Goal: Task Accomplishment & Management: Manage account settings

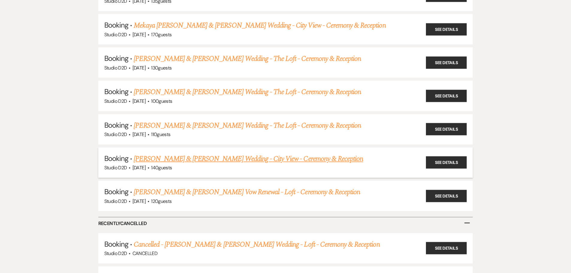
scroll to position [2019, 0]
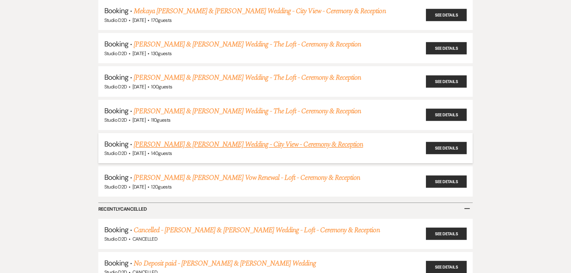
click at [216, 139] on link "[PERSON_NAME] & [PERSON_NAME] Wedding - City View - Ceremony & Reception" at bounding box center [248, 144] width 229 height 11
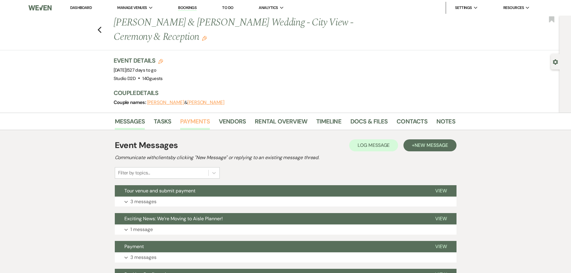
click at [197, 122] on link "Payments" at bounding box center [195, 123] width 30 height 13
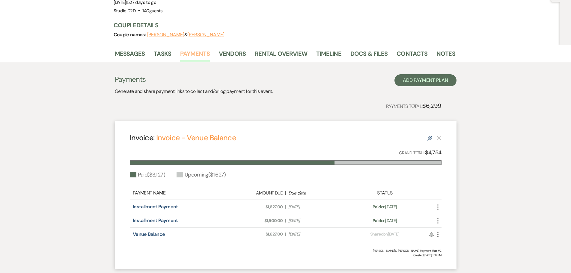
scroll to position [120, 0]
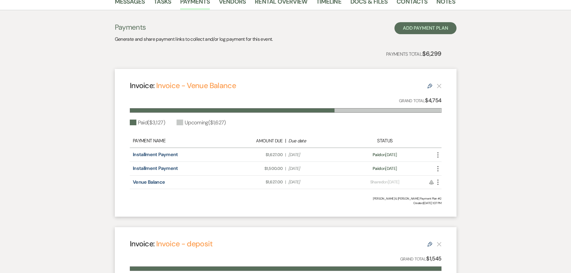
click at [438, 182] on use "button" at bounding box center [437, 182] width 1 height 5
click at [449, 221] on link "Pencil Edit" at bounding box center [464, 225] width 61 height 10
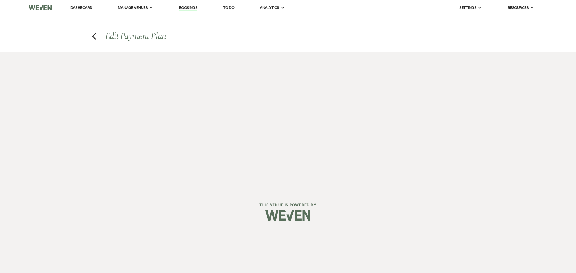
select select "25477"
select select "1"
select select "true"
select select "2"
select select "flat"
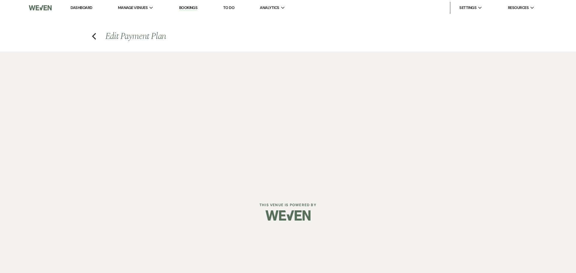
select select "true"
select select "client"
select select "weeks"
select select "1"
select select "true"
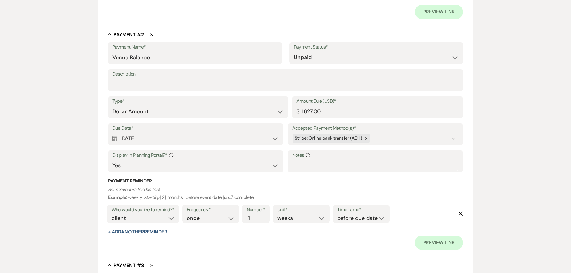
scroll to position [360, 0]
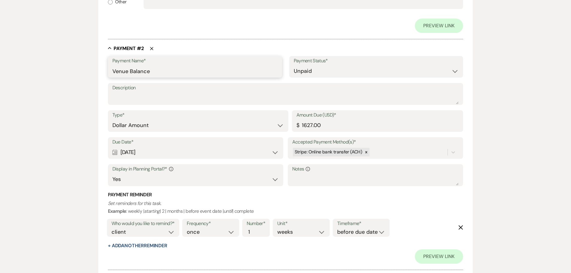
drag, startPoint x: 152, startPoint y: 72, endPoint x: 113, endPoint y: 73, distance: 39.3
click at [113, 73] on input "Venue Balance" at bounding box center [194, 71] width 165 height 12
type input "Installment Payment"
drag, startPoint x: 324, startPoint y: 126, endPoint x: 304, endPoint y: 125, distance: 20.1
click at [305, 125] on input "1627.00" at bounding box center [378, 126] width 163 height 12
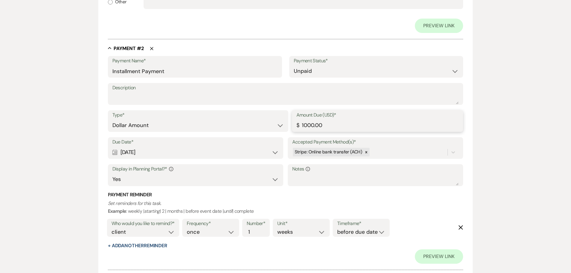
type input "1000.00"
click at [277, 196] on h3 "Payment Reminder" at bounding box center [286, 195] width 356 height 7
click at [461, 227] on use "button" at bounding box center [461, 227] width 4 height 4
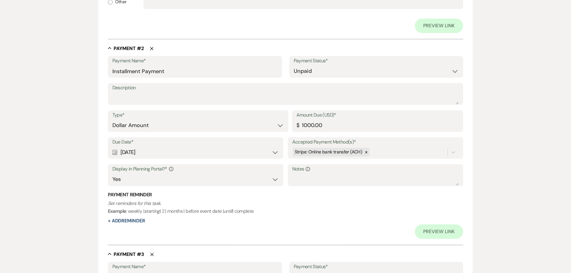
click at [325, 223] on div "Payment Reminder Set reminders for this task. Example : weekly | starting | 2 |…" at bounding box center [286, 208] width 356 height 33
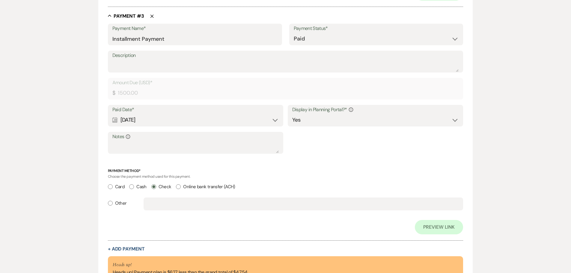
scroll to position [613, 0]
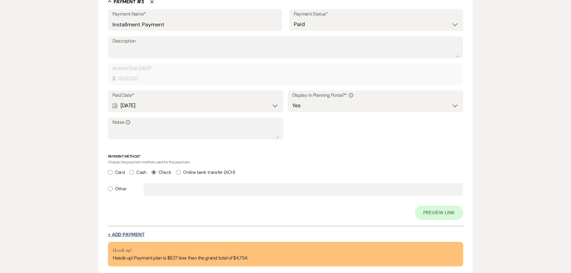
click at [134, 234] on button "+ Add Payment" at bounding box center [126, 234] width 37 height 5
select select "2"
select select "flat"
select select "true"
select select "client"
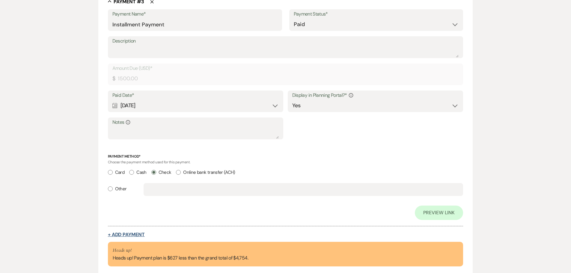
select select "weeks"
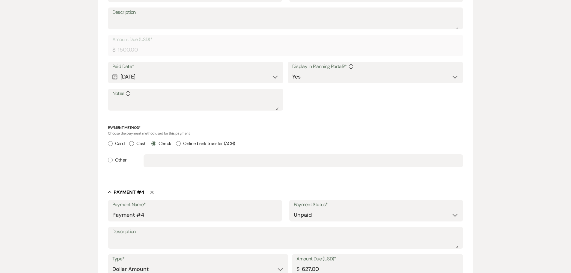
scroll to position [584, 0]
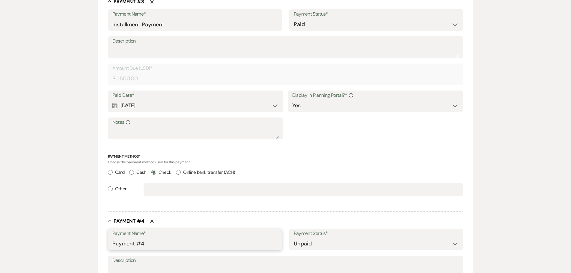
drag, startPoint x: 153, startPoint y: 242, endPoint x: 105, endPoint y: 240, distance: 47.4
type input "Venue Balance"
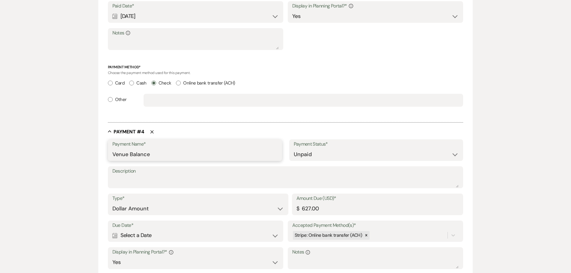
scroll to position [704, 0]
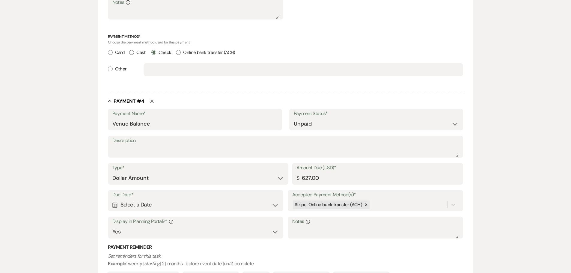
click at [201, 207] on div "Calendar Select a Date Expand" at bounding box center [195, 205] width 167 height 12
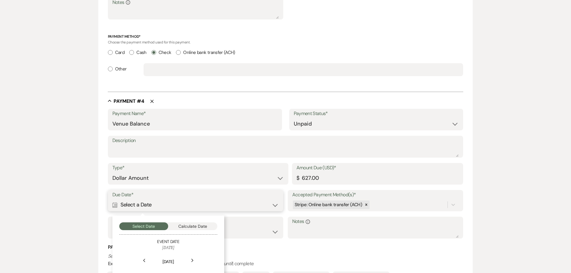
click at [198, 225] on button "Calculate Date" at bounding box center [192, 226] width 49 height 8
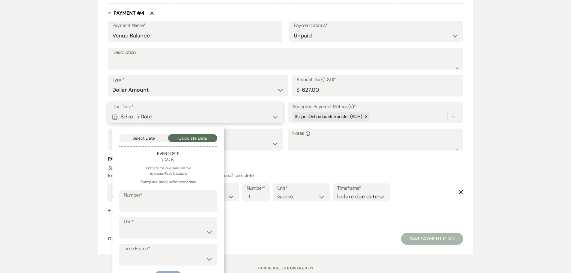
scroll to position [812, 0]
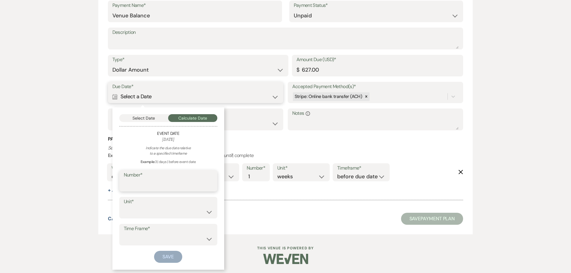
click at [178, 188] on input "Number*" at bounding box center [168, 185] width 89 height 12
type input "30"
click at [145, 212] on select "days weeks months" at bounding box center [168, 212] width 89 height 12
select select "day"
click at [124, 206] on select "days weeks months" at bounding box center [168, 212] width 89 height 12
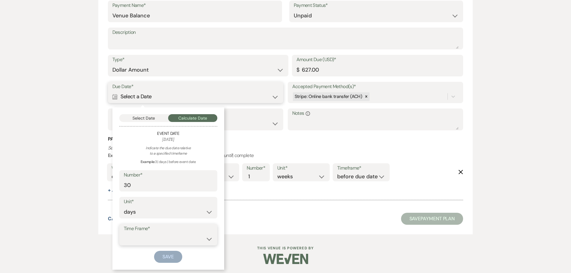
click at [151, 237] on select "before event date after event date after event is booked after [DATE] date" at bounding box center [168, 239] width 89 height 12
select select "beforeEventDate"
click at [124, 233] on select "before event date after event date after event is booked after [DATE] date" at bounding box center [168, 239] width 89 height 12
click at [171, 256] on button "Save" at bounding box center [168, 257] width 28 height 12
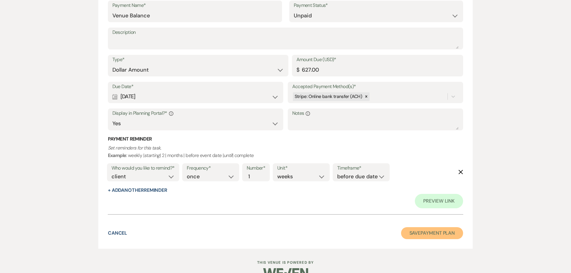
click at [440, 234] on button "Save Payment Plan" at bounding box center [432, 233] width 62 height 12
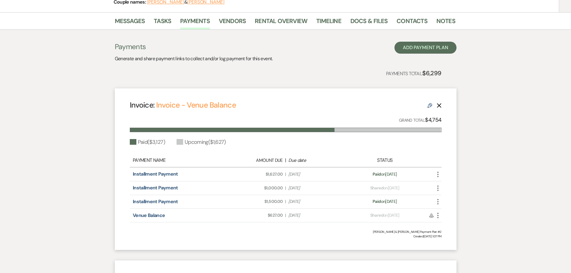
scroll to position [120, 0]
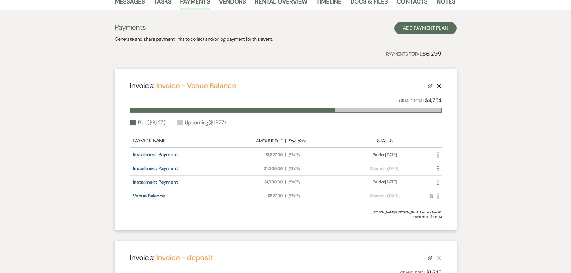
click at [438, 168] on icon "More" at bounding box center [437, 168] width 7 height 7
click at [447, 198] on button "Check [PERSON_NAME] [PERSON_NAME] as Paid" at bounding box center [464, 201] width 61 height 10
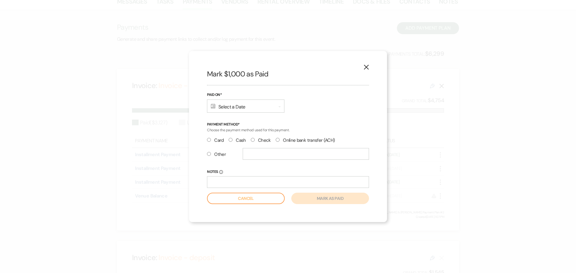
click at [263, 140] on label "Check" at bounding box center [261, 140] width 20 height 8
click at [255, 140] on input "Check" at bounding box center [253, 140] width 4 height 4
radio input "true"
click at [250, 109] on div "Calendar Select a Date Expand" at bounding box center [245, 106] width 77 height 13
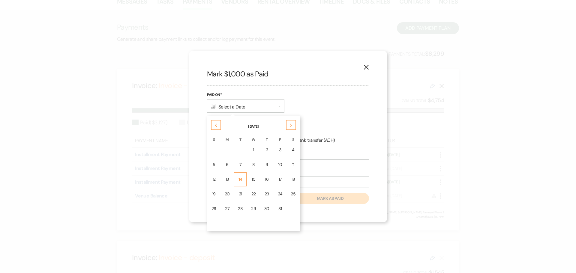
click at [241, 177] on div "14" at bounding box center [240, 179] width 5 height 6
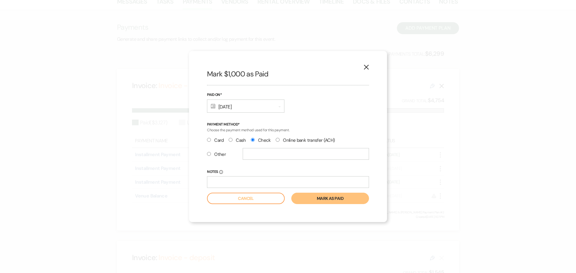
click at [311, 200] on button "Mark as paid" at bounding box center [330, 198] width 78 height 11
